Goal: Task Accomplishment & Management: Use online tool/utility

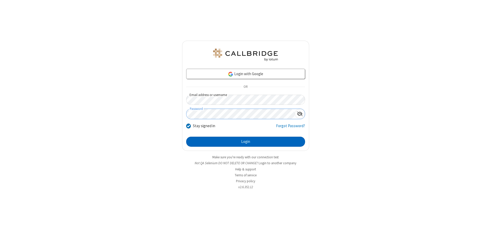
click at [246, 141] on button "Login" at bounding box center [245, 141] width 119 height 10
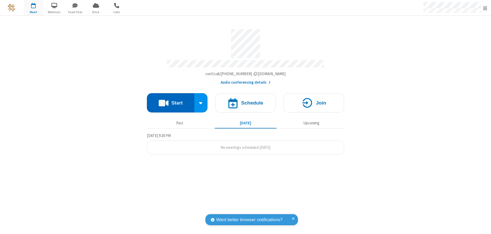
click at [171, 101] on button "Start" at bounding box center [171, 102] width 48 height 19
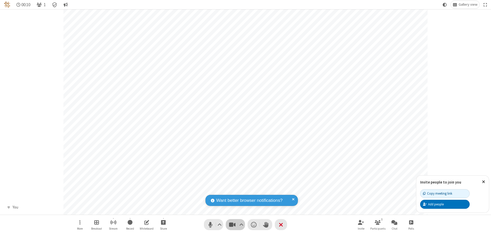
click at [232, 224] on span "Stop video (Alt+V)" at bounding box center [232, 223] width 8 height 7
click at [232, 224] on span "Start video (Alt+V)" at bounding box center [232, 223] width 8 height 7
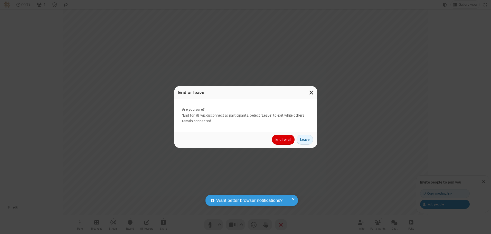
click at [284, 139] on button "End for all" at bounding box center [283, 139] width 23 height 10
